Goal: Information Seeking & Learning: Learn about a topic

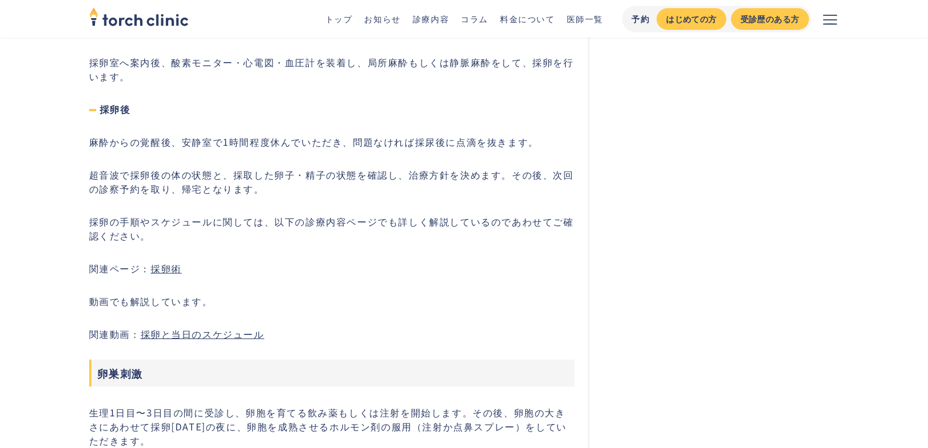
scroll to position [1686, 0]
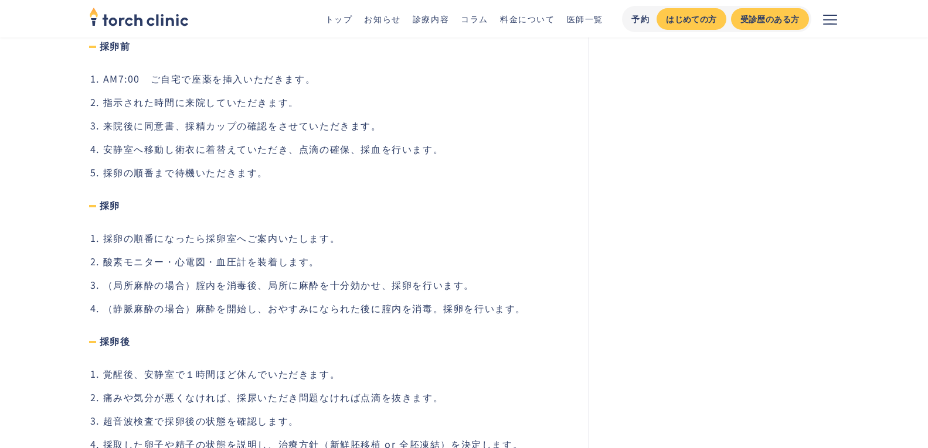
scroll to position [1905, 0]
drag, startPoint x: 437, startPoint y: 157, endPoint x: 354, endPoint y: 146, distance: 84.0
click at [354, 146] on li "安静室へ移動し術衣に着替えていただき、点滴の確保、採血を行います。" at bounding box center [339, 148] width 472 height 14
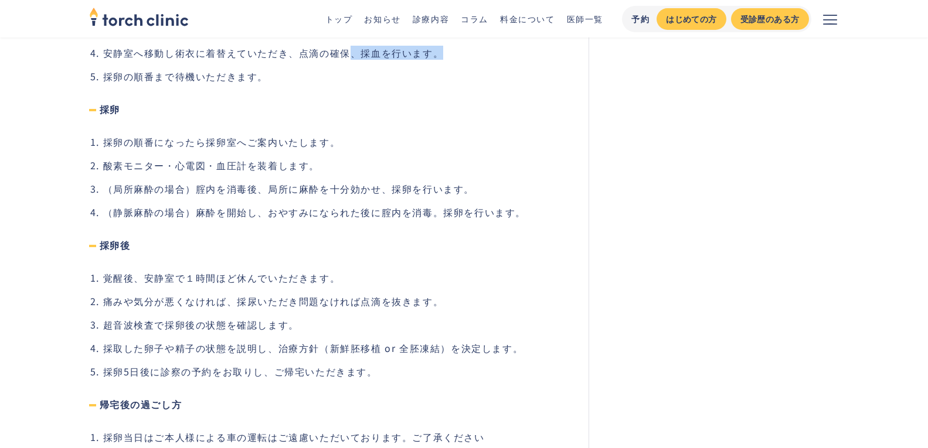
scroll to position [2002, 0]
